Goal: Use online tool/utility: Use online tool/utility

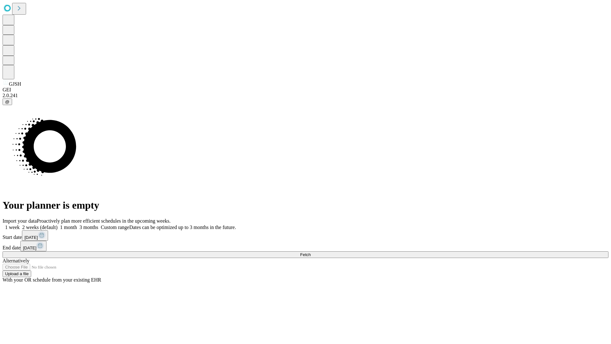
click at [311, 252] on span "Fetch" at bounding box center [305, 254] width 11 height 5
